Goal: Find specific page/section: Find specific page/section

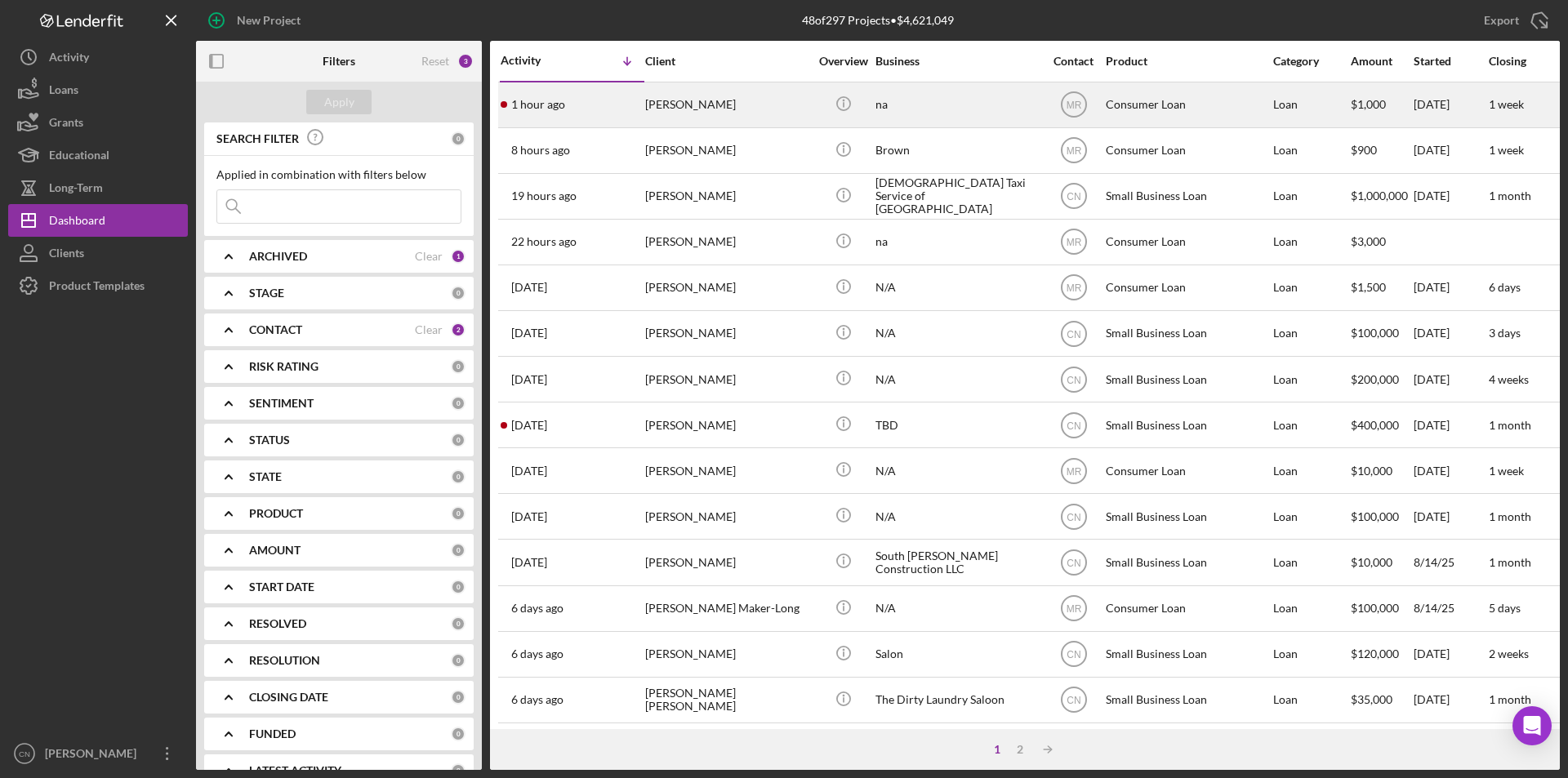
click at [642, 101] on div "1 hour ago [PERSON_NAME]" at bounding box center [572, 105] width 143 height 43
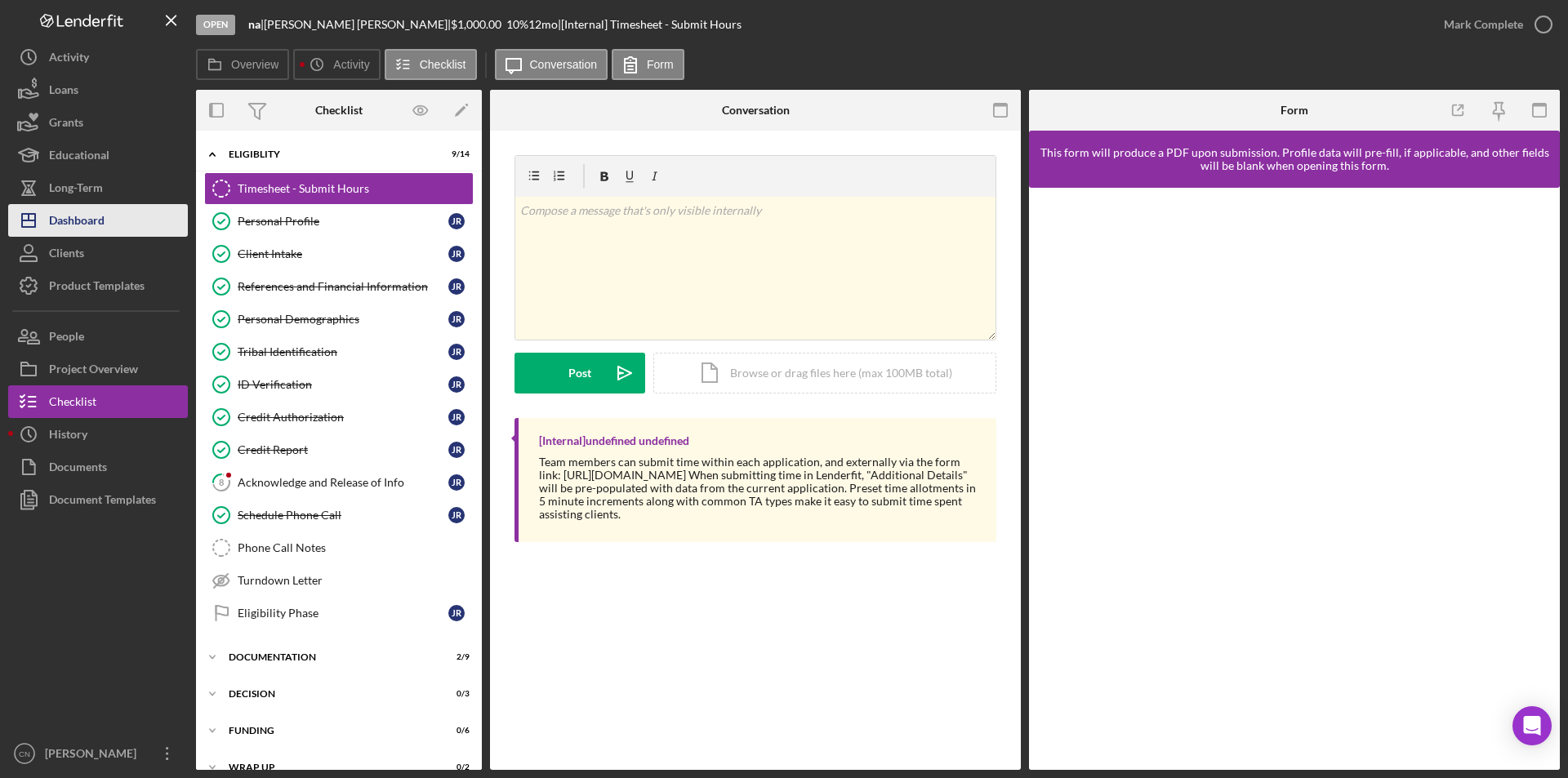
click at [80, 213] on div "Dashboard" at bounding box center [77, 222] width 55 height 36
